Goal: Task Accomplishment & Management: Use online tool/utility

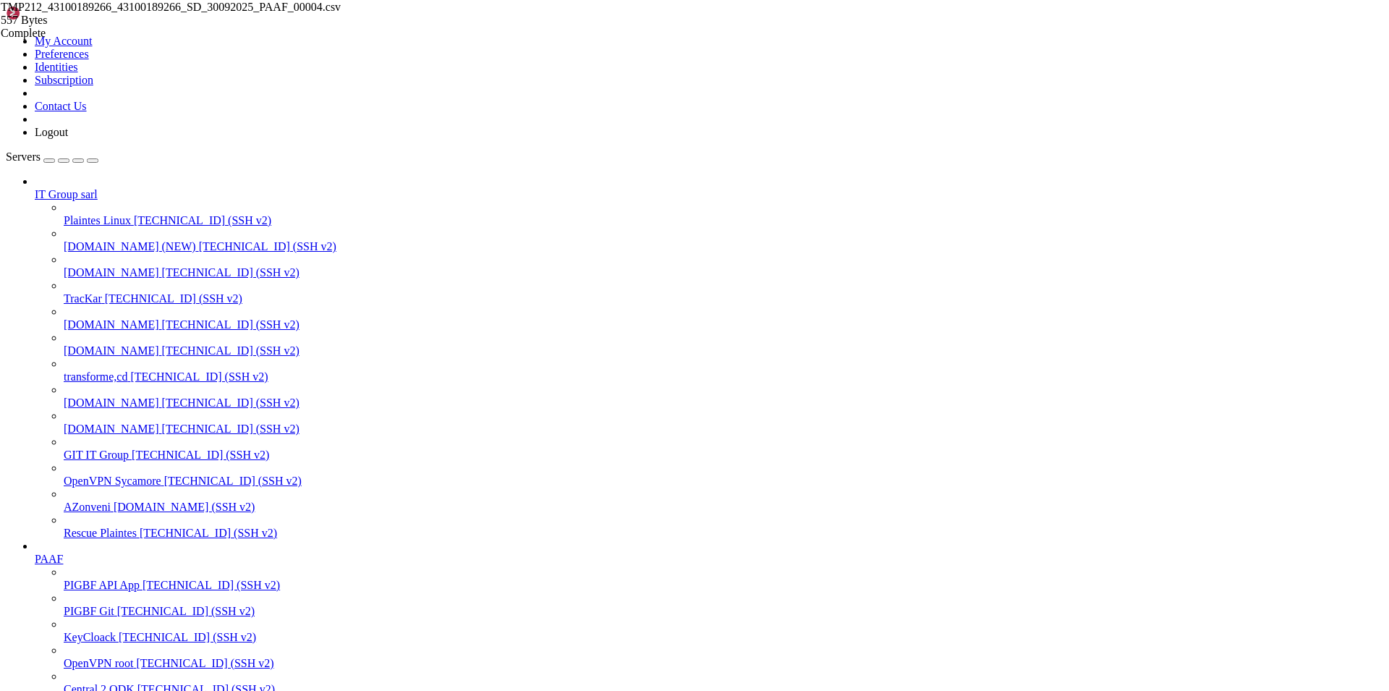
scroll to position [180, 0]
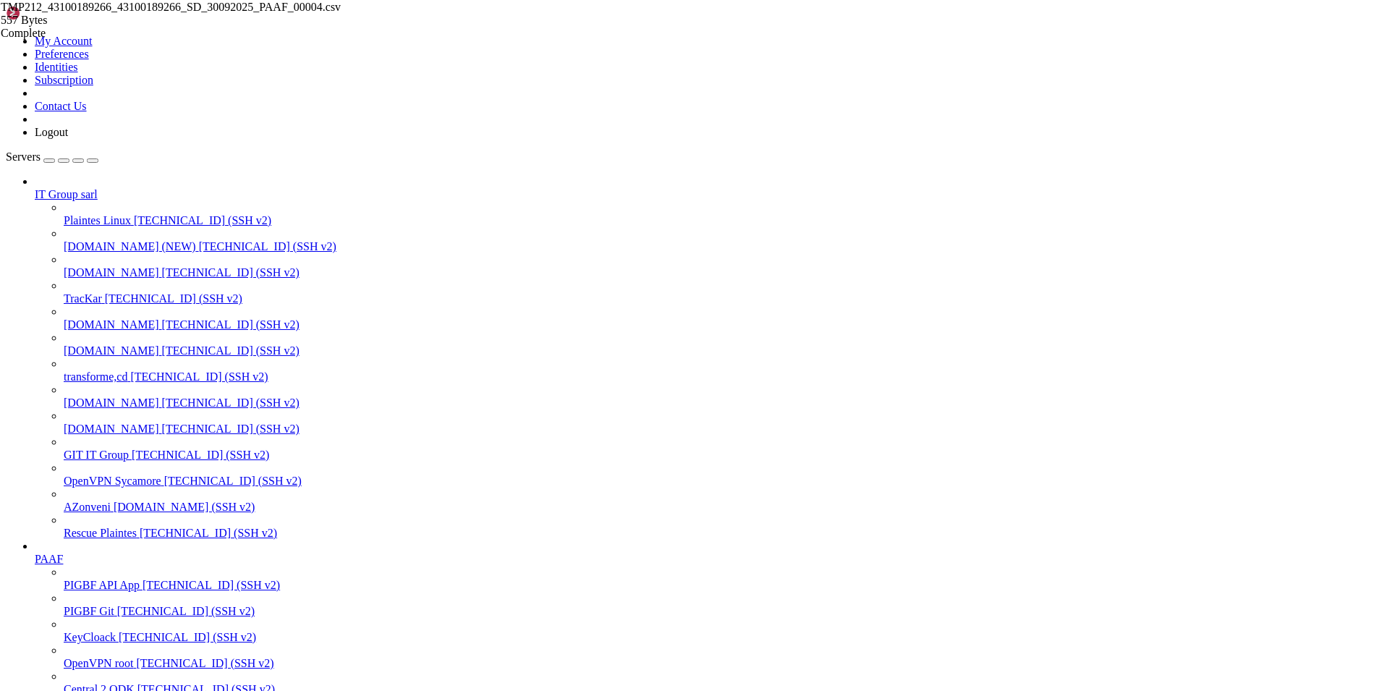
type input "/home/[PERSON_NAME]"
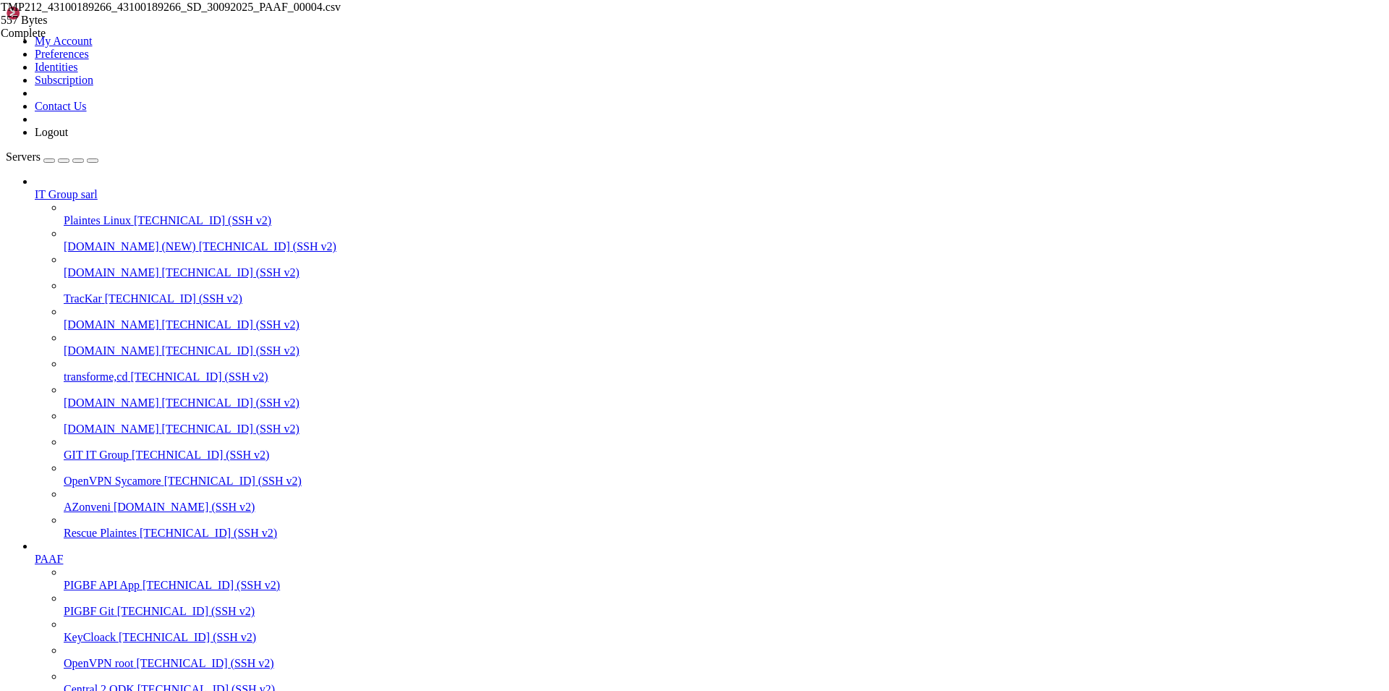
scroll to position [560, 0]
